Goal: Navigation & Orientation: Find specific page/section

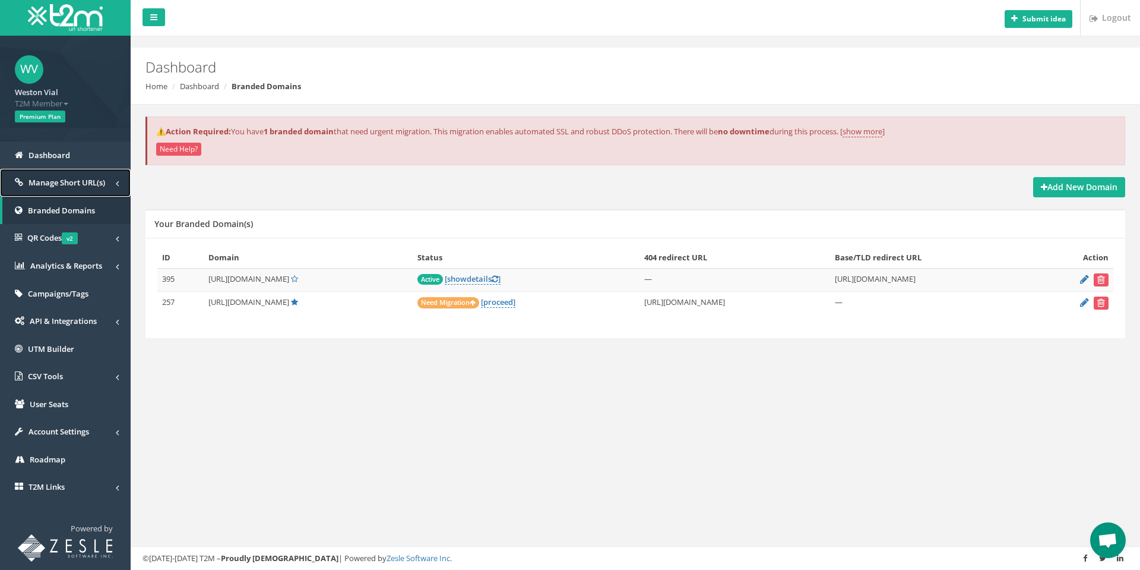
click at [61, 187] on span "Manage Short URL(s)" at bounding box center [67, 182] width 77 height 11
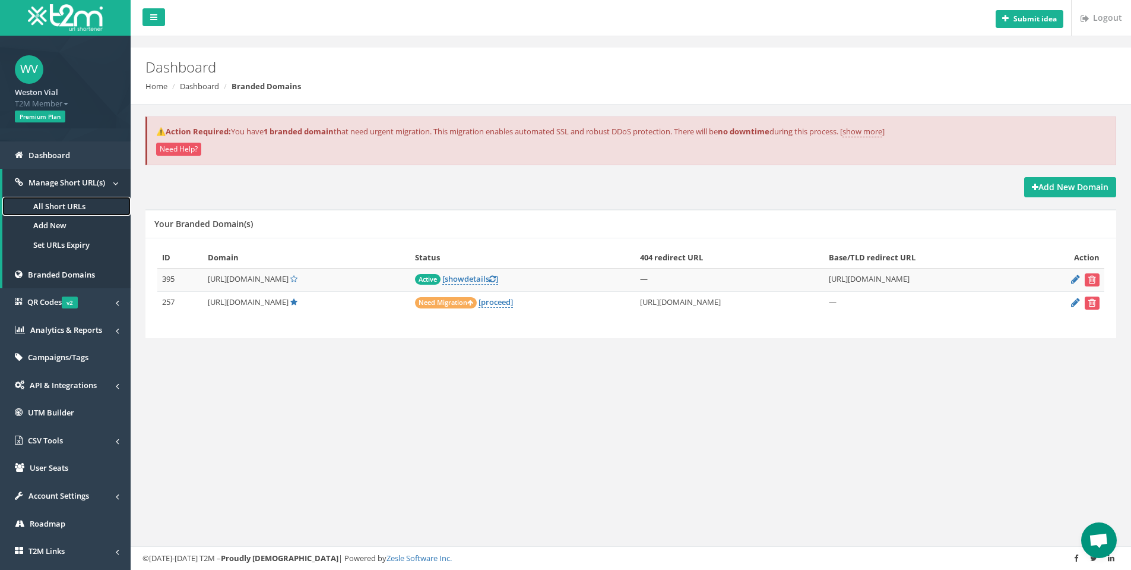
click at [65, 200] on link "All Short URLs" at bounding box center [66, 207] width 128 height 20
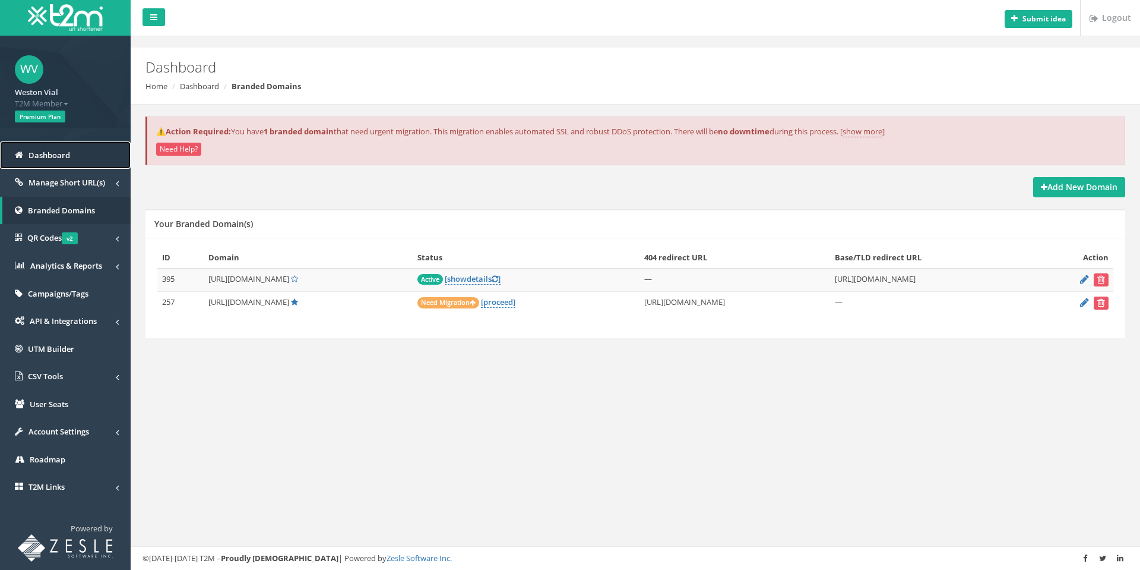
click at [58, 160] on span "Dashboard" at bounding box center [50, 155] width 42 height 11
